Goal: Communication & Community: Answer question/provide support

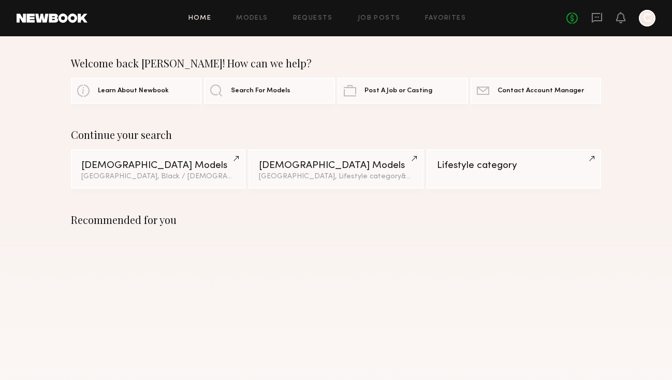
click at [603, 16] on div "No fees up to $5,000 C" at bounding box center [610, 18] width 89 height 17
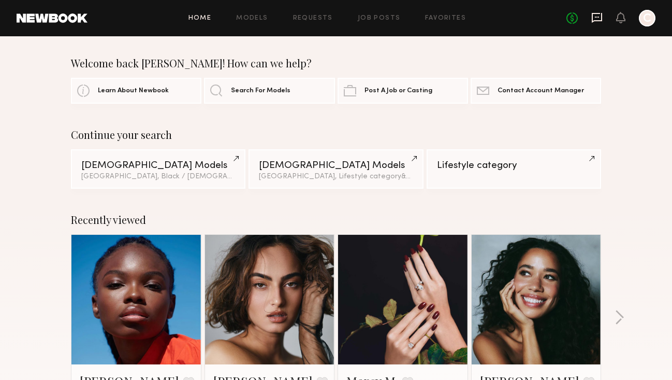
click at [600, 16] on icon at bounding box center [596, 17] width 11 height 11
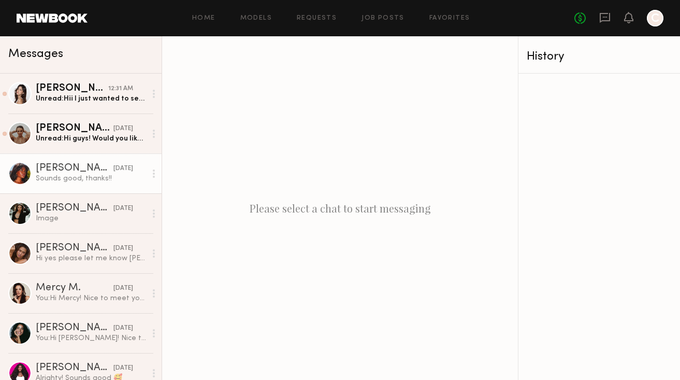
click at [119, 172] on div "[DATE]" at bounding box center [123, 169] width 20 height 10
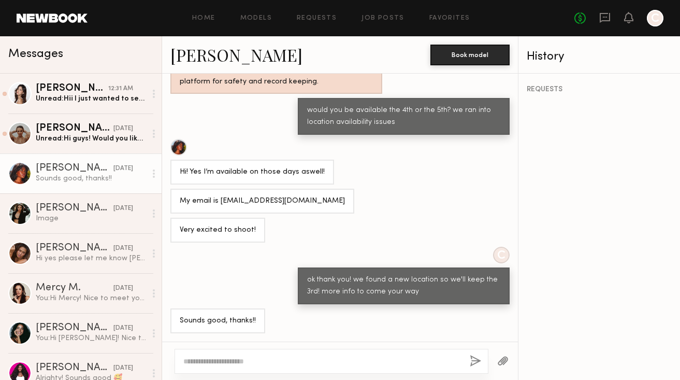
scroll to position [418, 0]
drag, startPoint x: 304, startPoint y: 202, endPoint x: 219, endPoint y: 200, distance: 85.5
click at [219, 200] on div "My email is [EMAIL_ADDRESS][DOMAIN_NAME]" at bounding box center [262, 200] width 184 height 25
copy div "[EMAIL_ADDRESS][DOMAIN_NAME]"
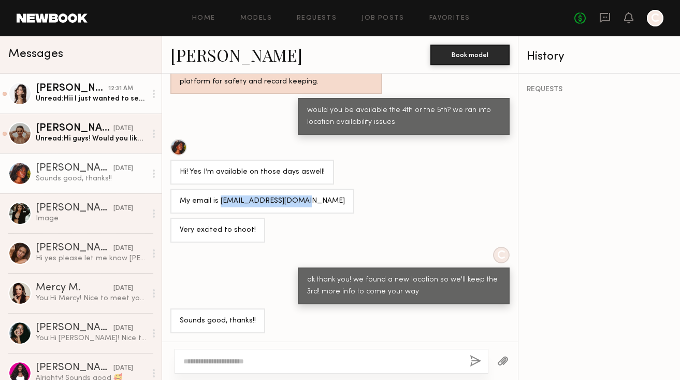
click at [108, 87] on div "12:31 AM" at bounding box center [120, 89] width 25 height 10
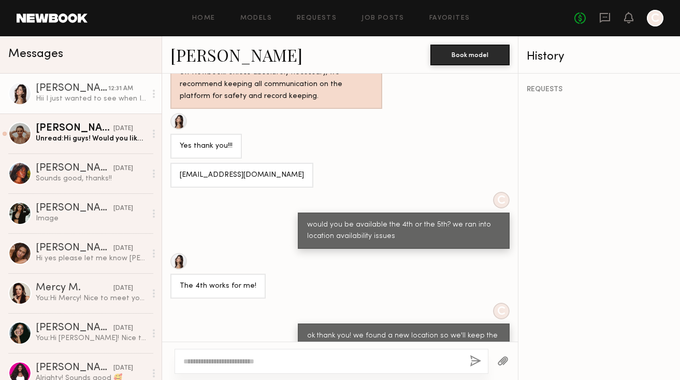
scroll to position [521, 0]
drag, startPoint x: 279, startPoint y: 171, endPoint x: 179, endPoint y: 173, distance: 99.4
click at [179, 173] on div "[EMAIL_ADDRESS][DOMAIN_NAME]" at bounding box center [241, 175] width 143 height 25
copy div "[EMAIL_ADDRESS][DOMAIN_NAME]"
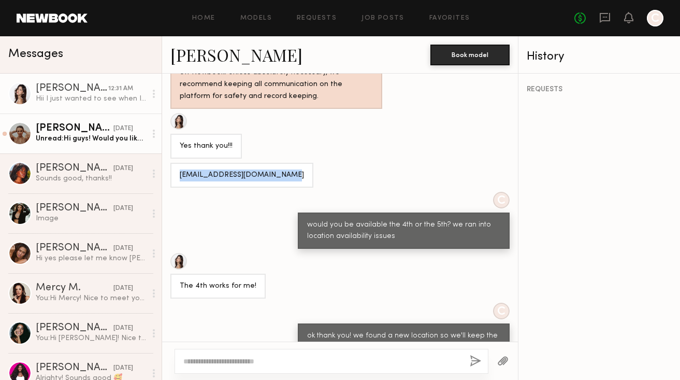
click at [52, 133] on div "[PERSON_NAME]" at bounding box center [75, 128] width 78 height 10
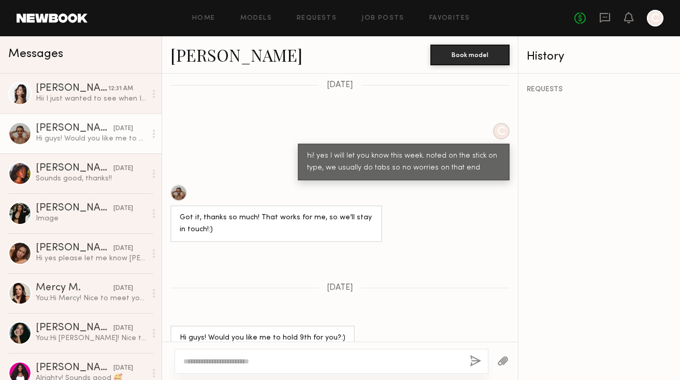
scroll to position [759, 0]
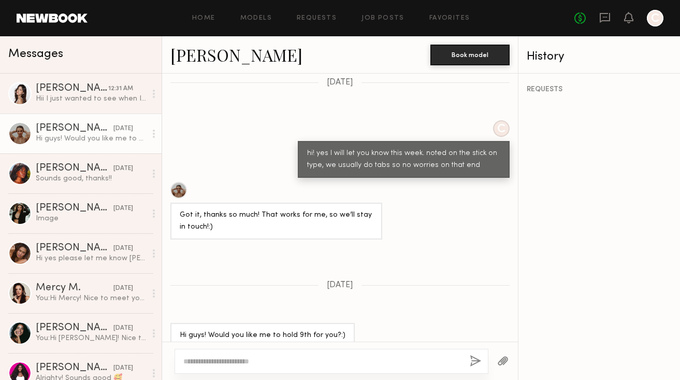
click at [332, 355] on div at bounding box center [331, 360] width 314 height 25
click at [304, 367] on div at bounding box center [331, 360] width 314 height 25
click at [301, 357] on textarea at bounding box center [322, 361] width 278 height 10
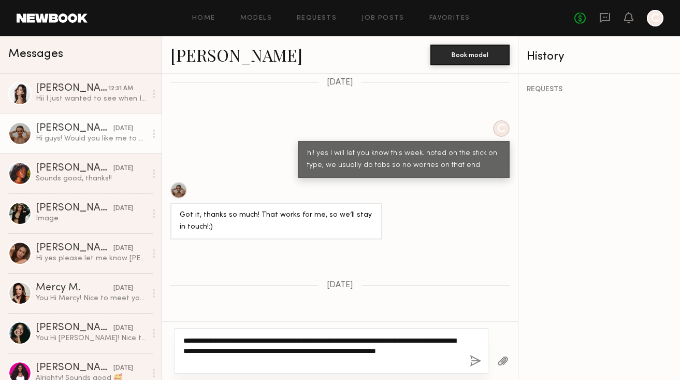
type textarea "**********"
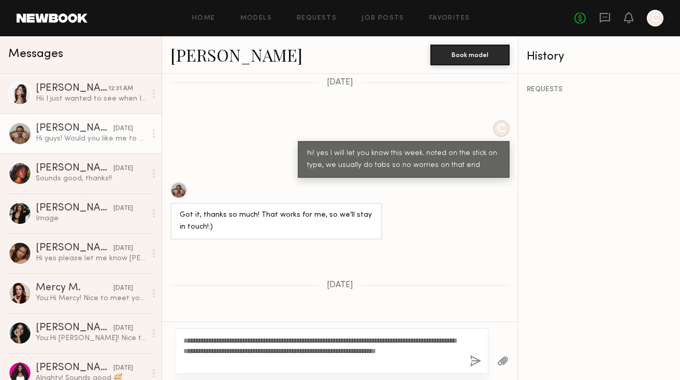
click at [471, 363] on button "button" at bounding box center [475, 361] width 11 height 13
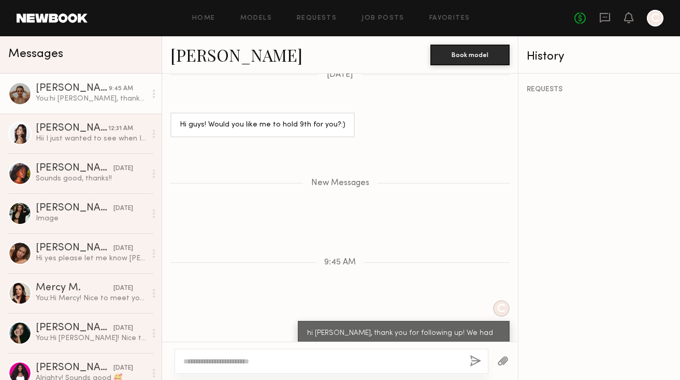
scroll to position [989, 0]
